Goal: Task Accomplishment & Management: Use online tool/utility

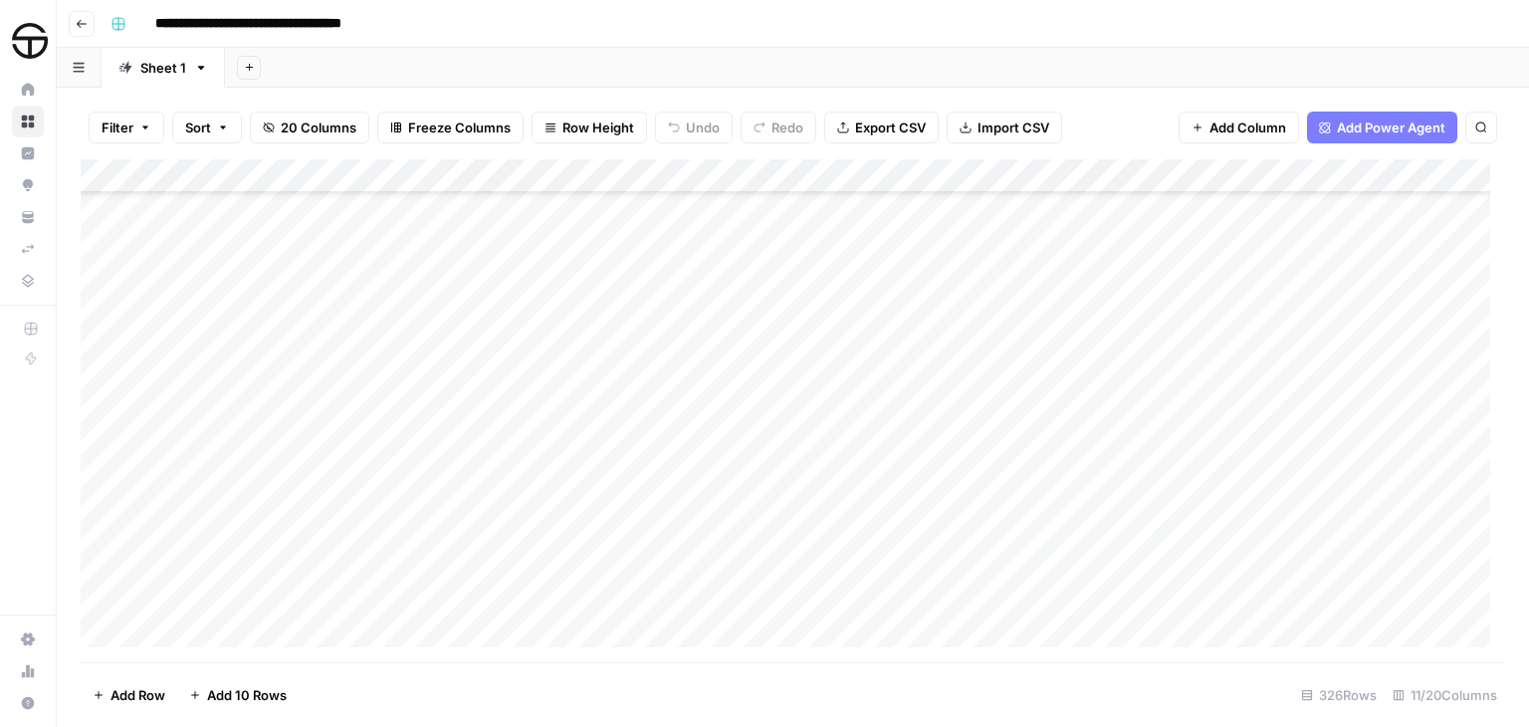
scroll to position [9117, 0]
click at [109, 96] on div "Filter Sort 20 Columns Freeze Columns Row Height Undo Redo Export CSV Import CS…" at bounding box center [793, 128] width 1424 height 64
click at [575, 463] on div "Add Column" at bounding box center [793, 410] width 1424 height 503
click at [660, 262] on div "Add Column" at bounding box center [793, 410] width 1424 height 503
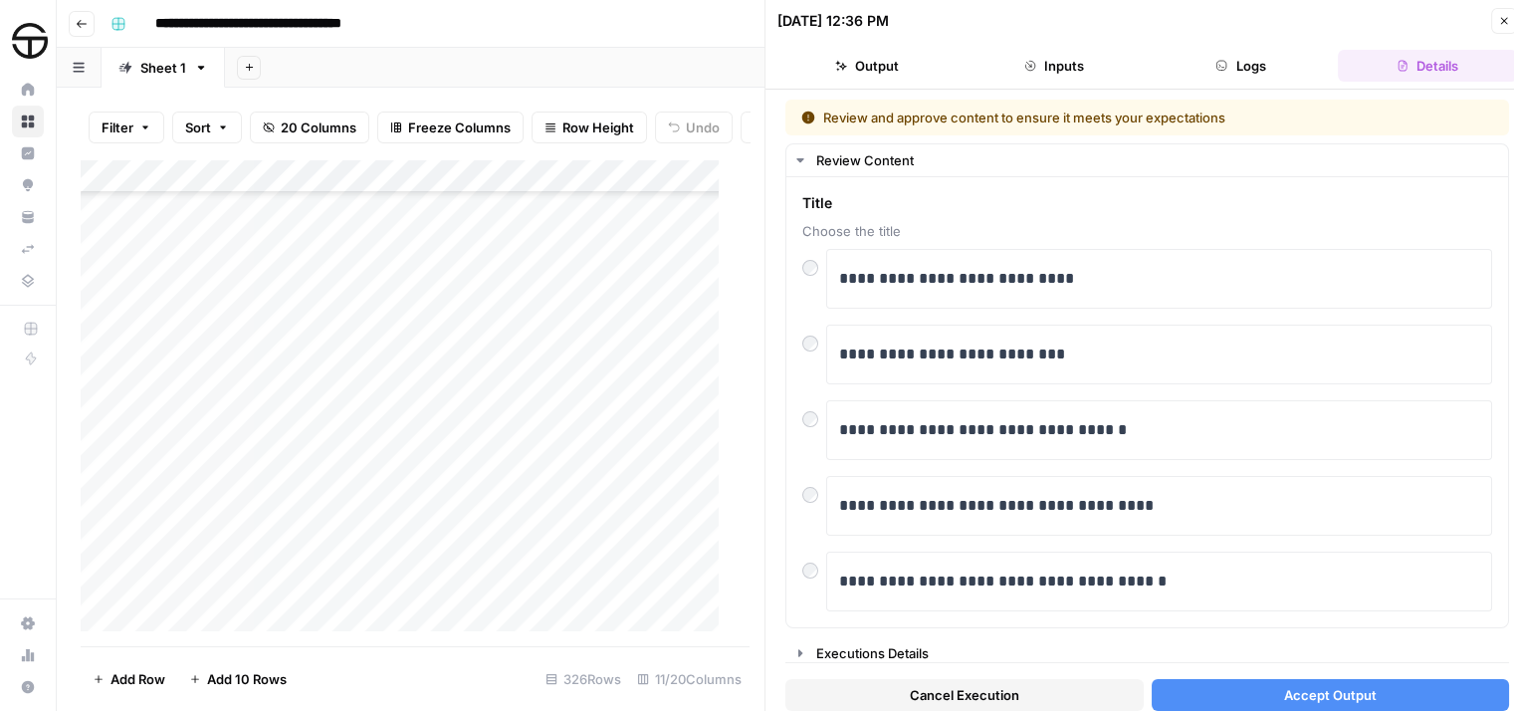
click at [1332, 686] on span "Accept Output" at bounding box center [1330, 695] width 93 height 20
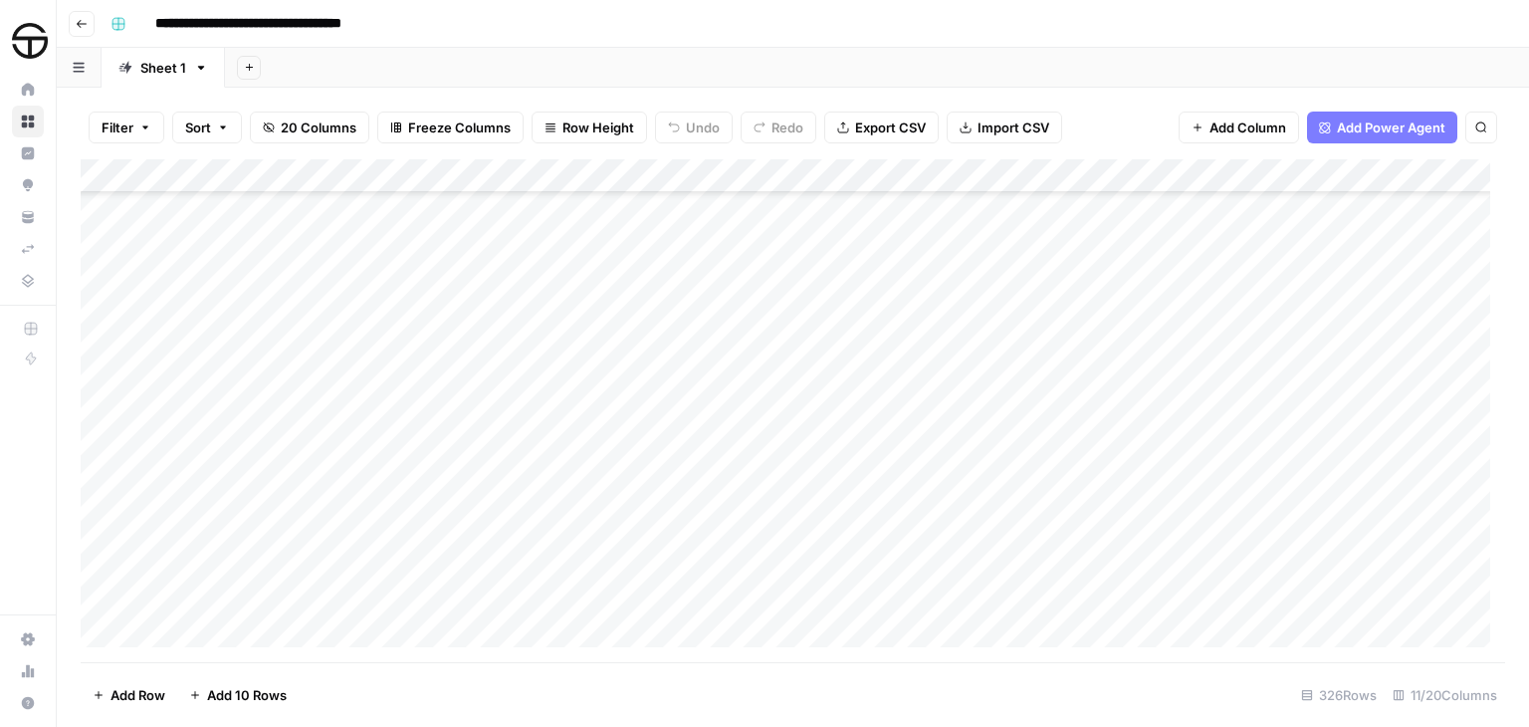
click at [999, 264] on div "Add Column" at bounding box center [793, 410] width 1424 height 503
click at [1001, 257] on div "Add Column" at bounding box center [793, 410] width 1424 height 503
click at [851, 263] on div "Add Column" at bounding box center [793, 410] width 1424 height 503
click at [841, 264] on div "Add Column" at bounding box center [793, 410] width 1424 height 503
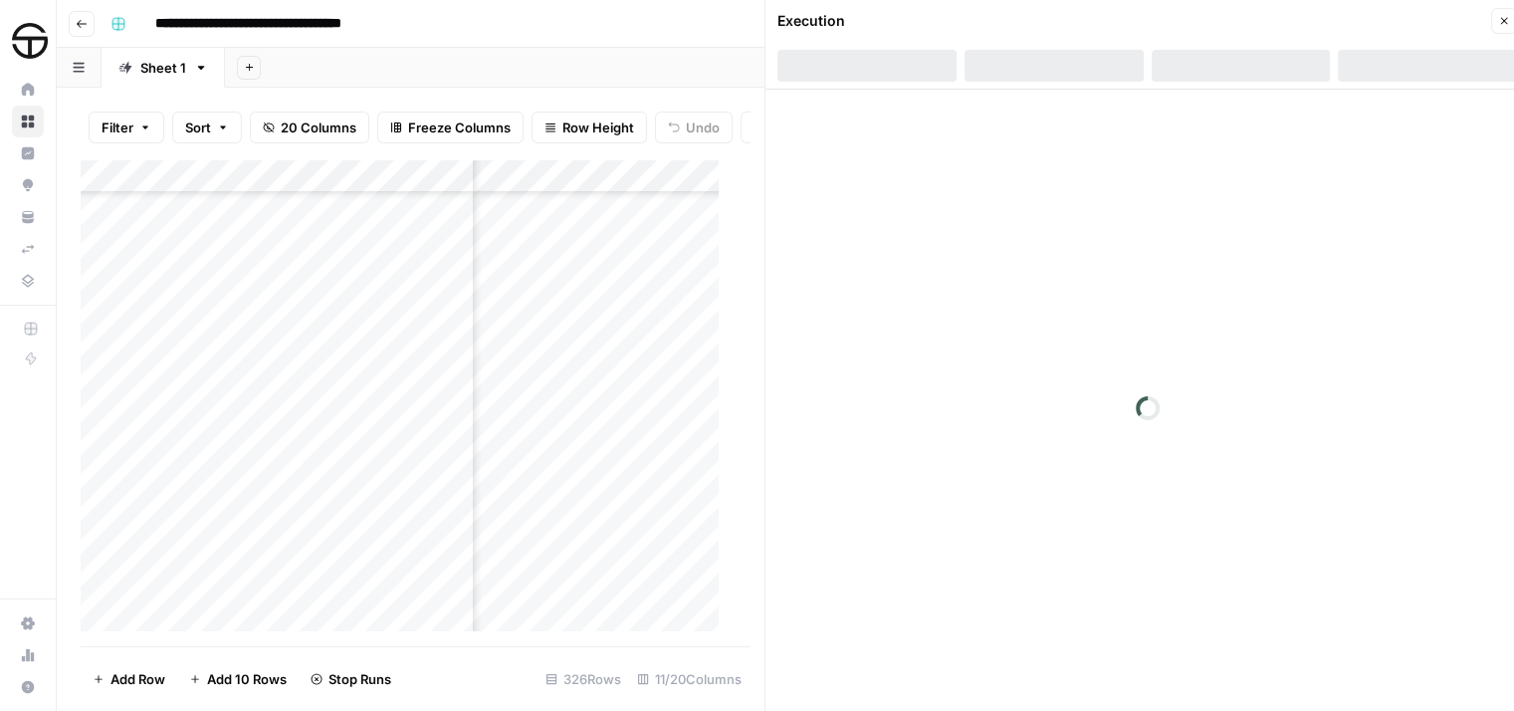
click at [1510, 23] on button "Close" at bounding box center [1504, 21] width 26 height 26
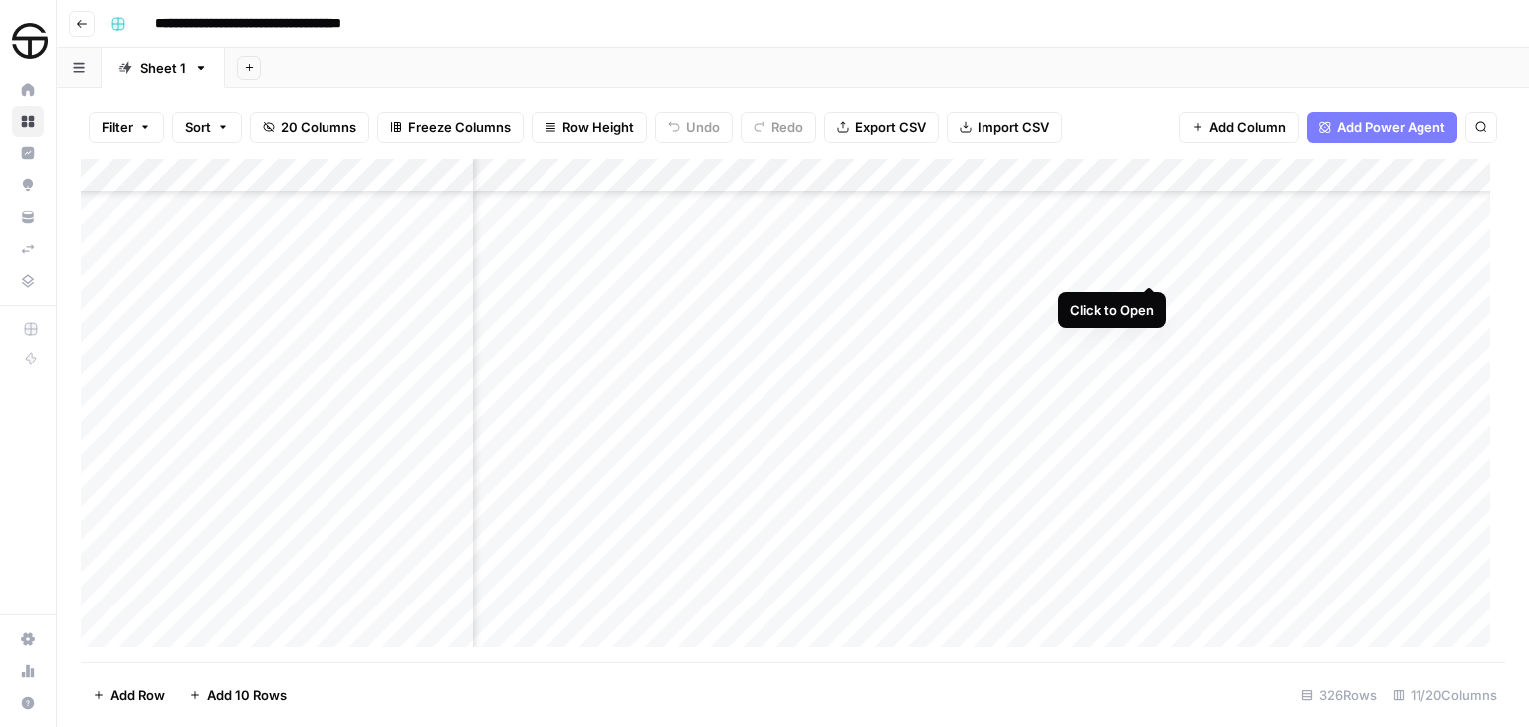
click at [1147, 265] on div "Add Column" at bounding box center [793, 410] width 1424 height 503
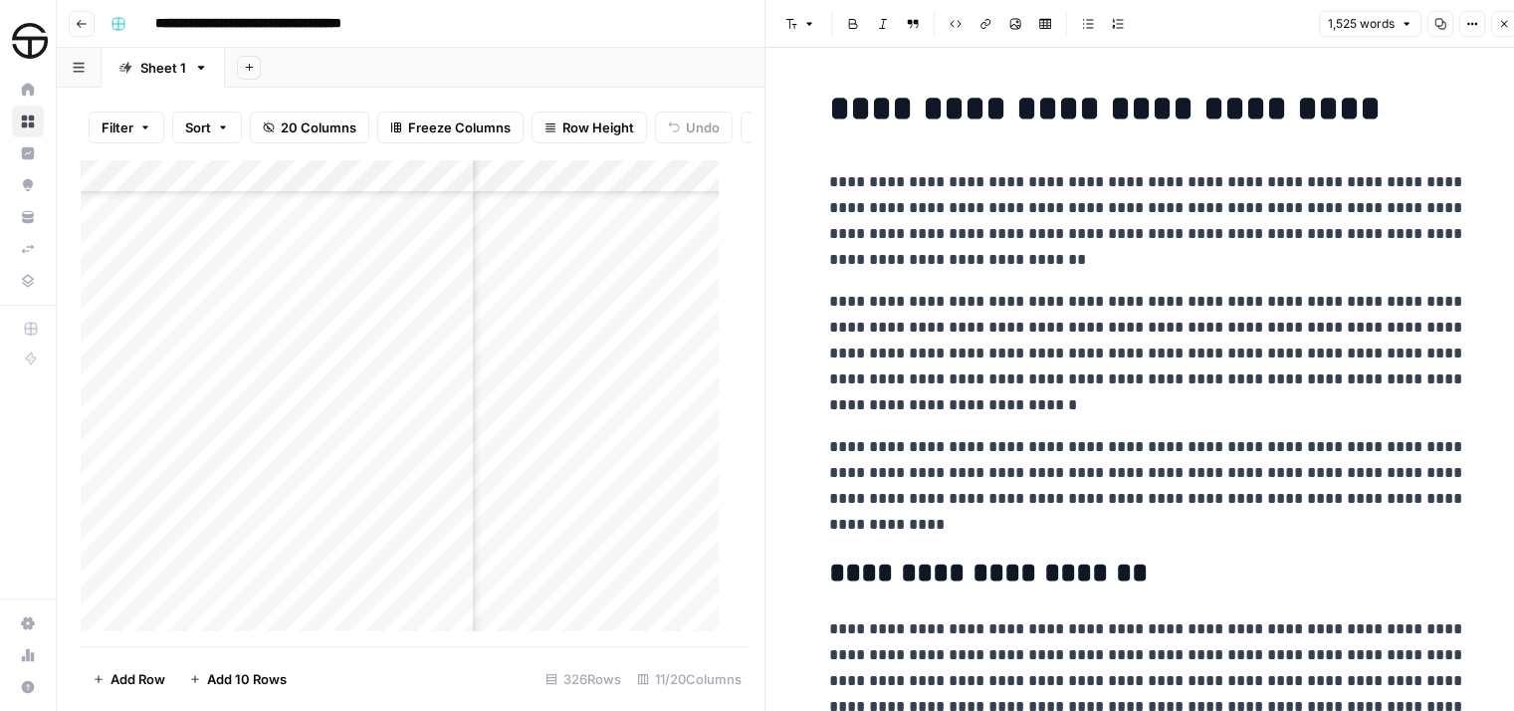
click at [994, 261] on p "**********" at bounding box center [1147, 221] width 637 height 104
copy div "**********"
click at [1503, 26] on icon "button" at bounding box center [1504, 24] width 12 height 12
